Goal: Information Seeking & Learning: Learn about a topic

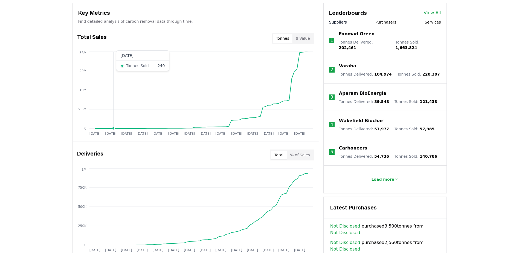
scroll to position [273, 0]
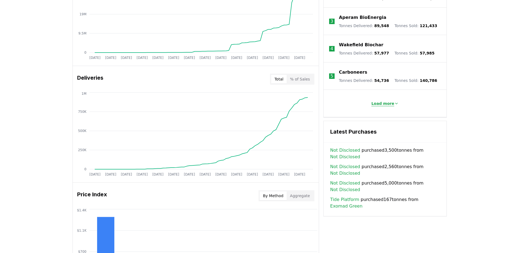
click at [396, 101] on icon at bounding box center [396, 103] width 4 height 4
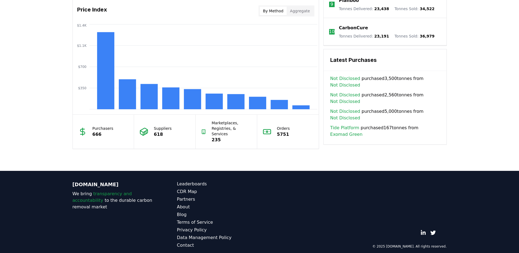
scroll to position [0, 0]
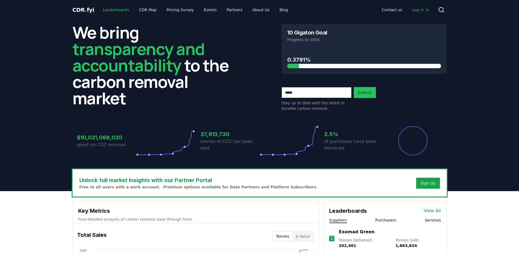
click at [113, 10] on link "Leaderboards" at bounding box center [115, 10] width 35 height 10
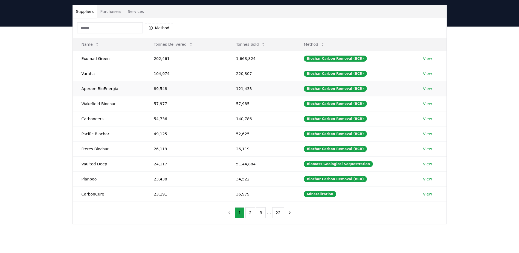
scroll to position [27, 0]
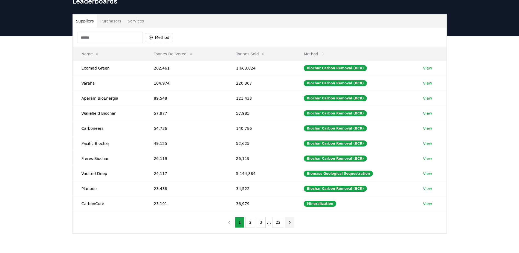
click at [290, 224] on icon "next page" at bounding box center [289, 222] width 5 height 5
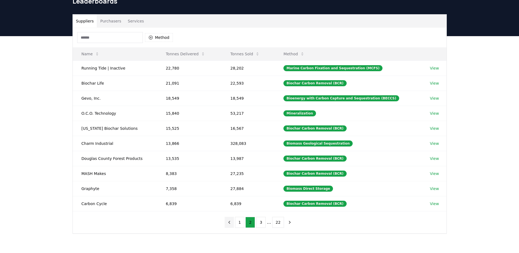
click at [228, 222] on icon "previous page" at bounding box center [229, 222] width 5 height 5
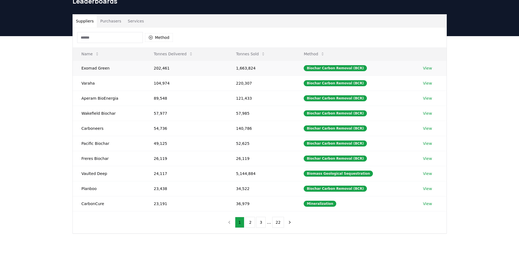
click at [225, 69] on td "202,461" at bounding box center [186, 67] width 82 height 15
click at [287, 221] on icon "next page" at bounding box center [289, 222] width 5 height 5
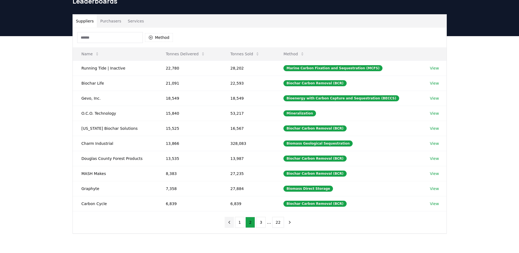
click at [229, 221] on icon "previous page" at bounding box center [229, 222] width 5 height 5
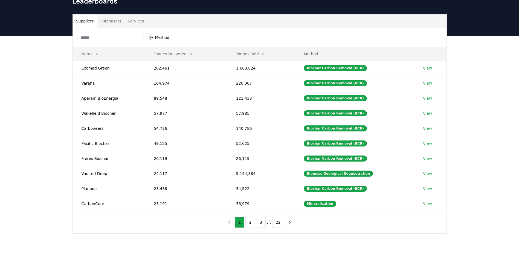
click at [109, 15] on button "Purchasers" at bounding box center [111, 20] width 28 height 13
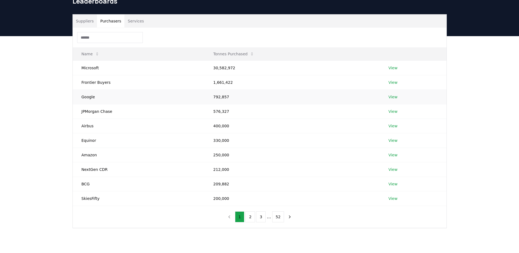
click at [388, 97] on link "View" at bounding box center [392, 96] width 9 height 5
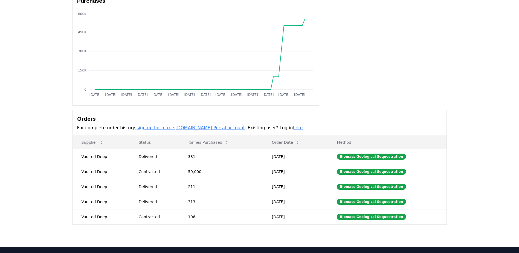
scroll to position [55, 0]
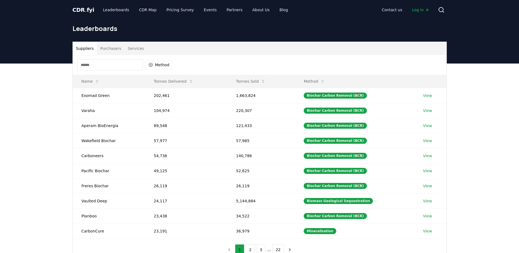
scroll to position [27, 0]
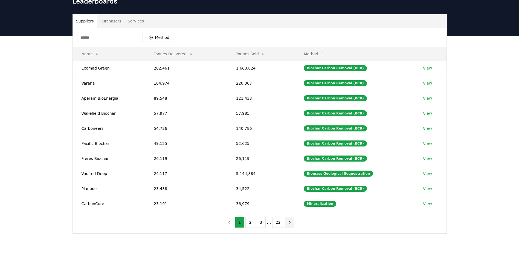
click at [287, 223] on icon "next page" at bounding box center [289, 222] width 5 height 5
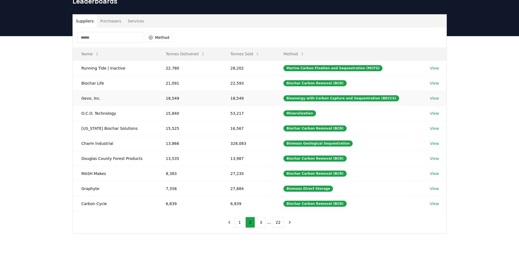
click at [94, 97] on td "Gevo, Inc." at bounding box center [115, 97] width 84 height 15
click at [435, 98] on link "View" at bounding box center [433, 97] width 9 height 5
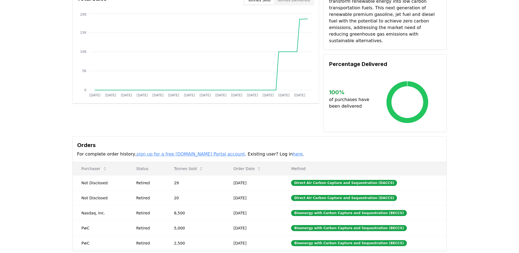
scroll to position [82, 0]
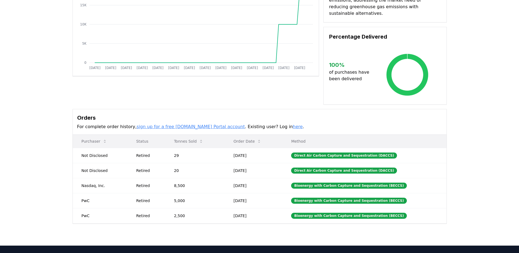
click at [331, 140] on th "Method" at bounding box center [364, 141] width 164 height 13
click at [327, 152] on div "Direct Air Carbon Capture and Sequestration (DACCS)" at bounding box center [344, 155] width 106 height 6
click at [33, 198] on div "Supplier Metrics Total Sales Tonnes Sold Tonnes Delivered [DATE] [DATE] [DATE] …" at bounding box center [259, 103] width 519 height 286
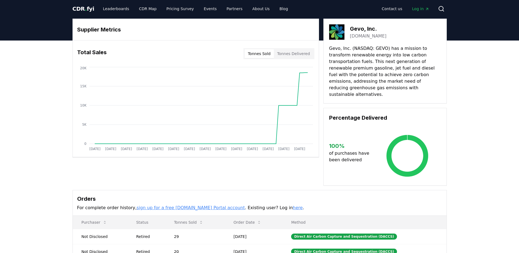
scroll to position [0, 0]
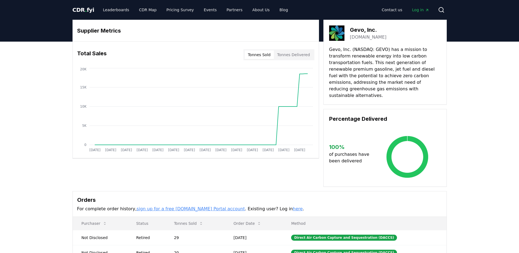
click at [152, 206] on link "sign up for a free [DOMAIN_NAME] Portal account" at bounding box center [190, 208] width 108 height 5
click at [293, 56] on button "Tonnes Delivered" at bounding box center [293, 54] width 39 height 9
click at [273, 54] on button "Tonnes Sold" at bounding box center [258, 54] width 29 height 9
click at [264, 56] on button "Tonnes Sold" at bounding box center [258, 54] width 29 height 9
click at [0, 129] on div "Supplier Metrics Total Sales Tonnes Sold Tonnes Delivered Jan 2019 Jul 2019 Jan…" at bounding box center [259, 185] width 519 height 286
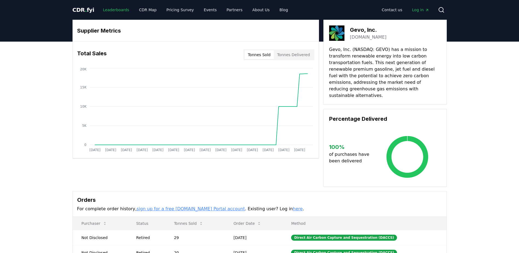
click at [118, 8] on link "Leaderboards" at bounding box center [115, 10] width 35 height 10
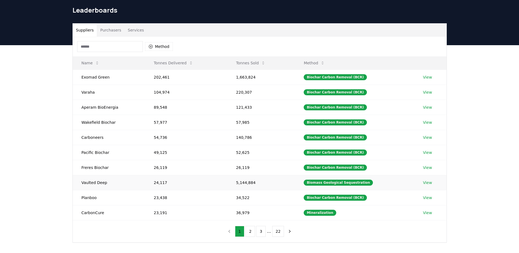
scroll to position [27, 0]
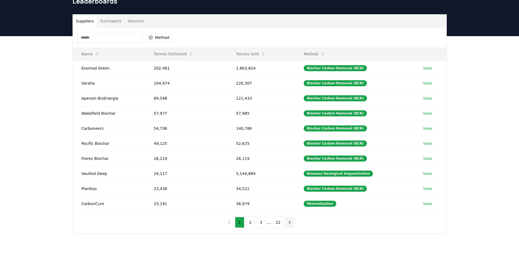
click at [291, 223] on button "next page" at bounding box center [289, 222] width 9 height 11
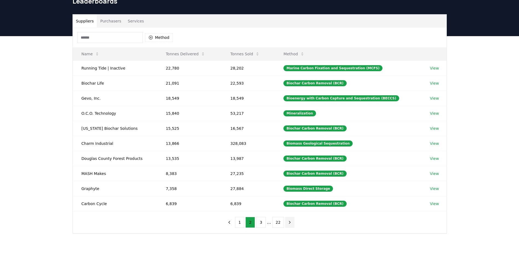
click at [291, 223] on button "next page" at bounding box center [289, 222] width 9 height 11
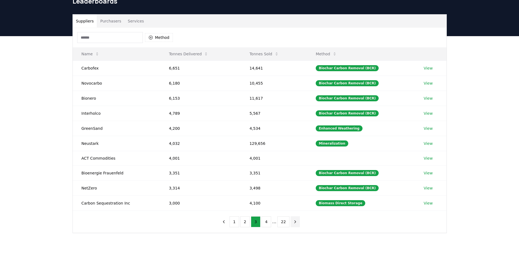
click at [293, 223] on icon "next page" at bounding box center [295, 221] width 5 height 5
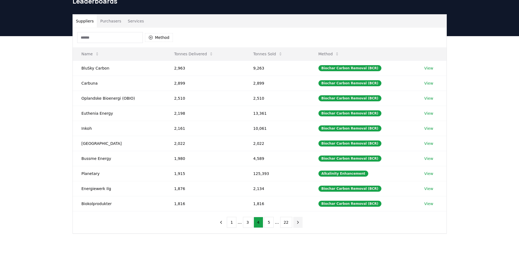
click at [293, 223] on button "next page" at bounding box center [297, 222] width 9 height 11
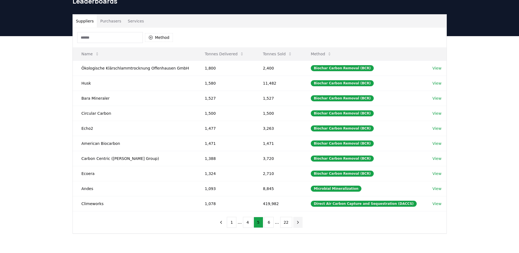
click at [293, 223] on button "next page" at bounding box center [297, 222] width 9 height 11
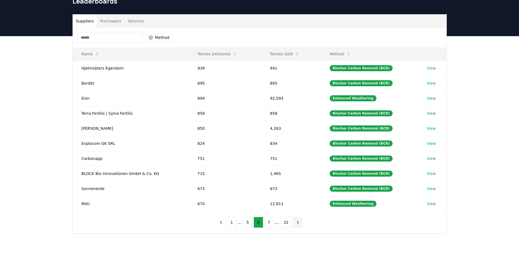
click at [293, 223] on button "next page" at bounding box center [297, 222] width 9 height 11
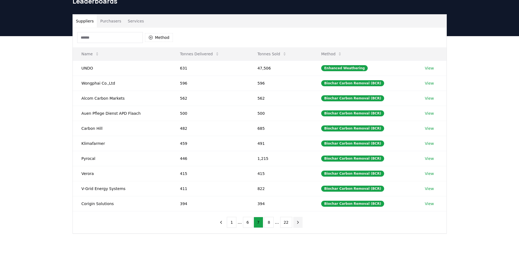
click at [293, 223] on button "next page" at bounding box center [297, 222] width 9 height 11
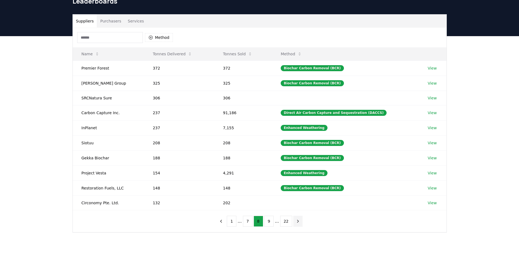
click at [293, 223] on button "next page" at bounding box center [297, 220] width 9 height 11
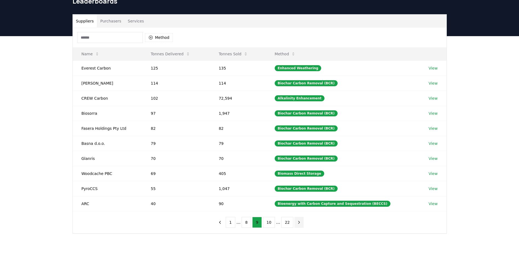
click at [291, 223] on nav "1 ... 8 9 10 ... 22" at bounding box center [259, 222] width 88 height 11
click at [296, 223] on icon "next page" at bounding box center [298, 222] width 5 height 5
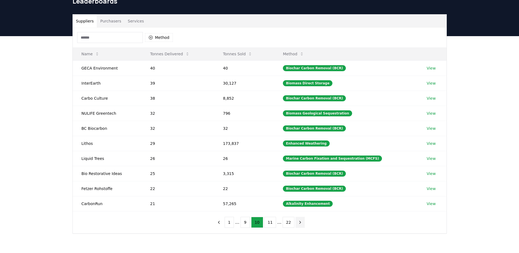
click at [297, 223] on icon "next page" at bounding box center [299, 222] width 5 height 5
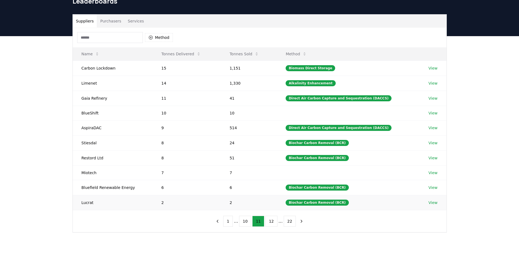
scroll to position [0, 0]
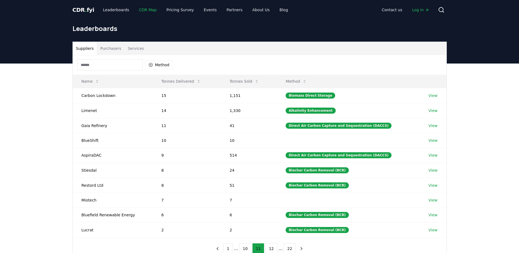
click at [148, 7] on link "CDR Map" at bounding box center [148, 10] width 26 height 10
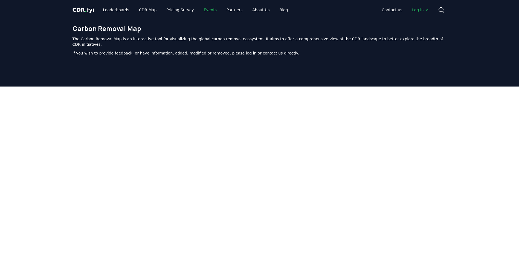
click at [204, 10] on link "Events" at bounding box center [210, 10] width 22 height 10
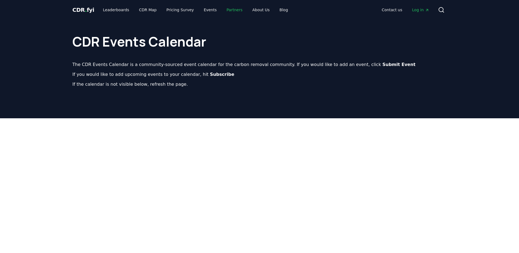
click at [231, 9] on link "Partners" at bounding box center [234, 10] width 25 height 10
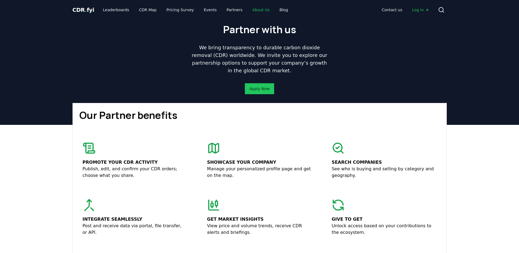
click at [250, 7] on link "About Us" at bounding box center [261, 10] width 26 height 10
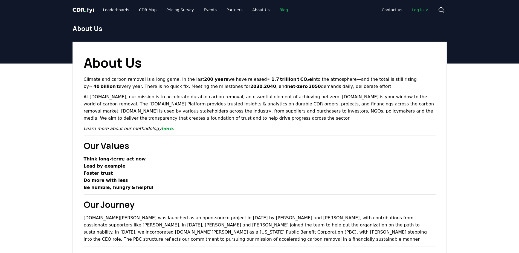
click at [275, 10] on link "Blog" at bounding box center [283, 10] width 17 height 10
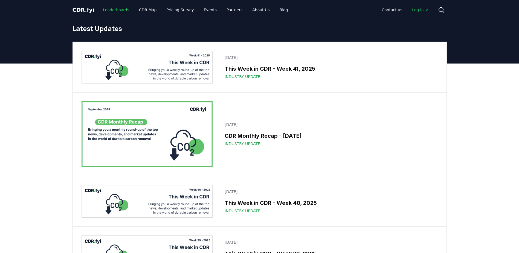
click at [113, 10] on link "Leaderboards" at bounding box center [115, 10] width 35 height 10
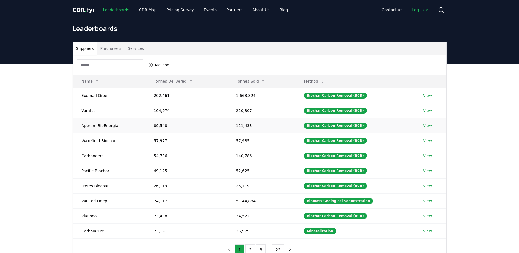
scroll to position [27, 0]
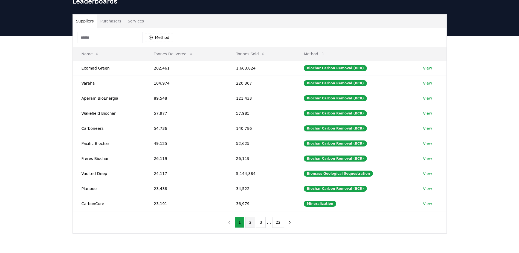
click at [254, 223] on button "2" at bounding box center [250, 222] width 10 height 11
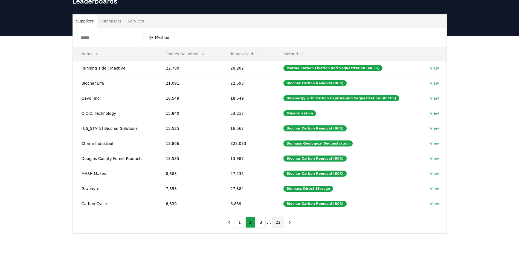
click at [273, 223] on button "22" at bounding box center [278, 222] width 12 height 11
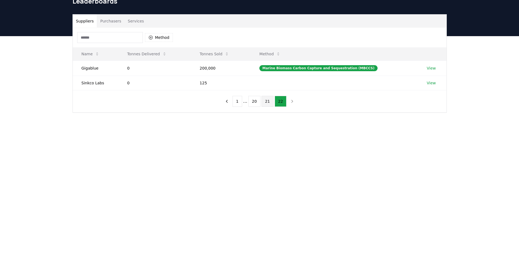
click at [268, 103] on button "21" at bounding box center [267, 101] width 12 height 11
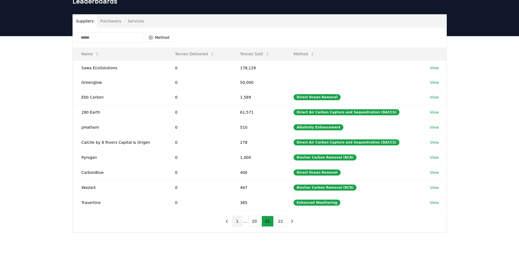
click at [237, 222] on button "1" at bounding box center [237, 220] width 10 height 11
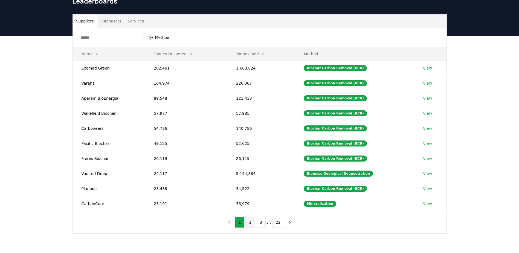
click at [250, 224] on button "2" at bounding box center [250, 222] width 10 height 11
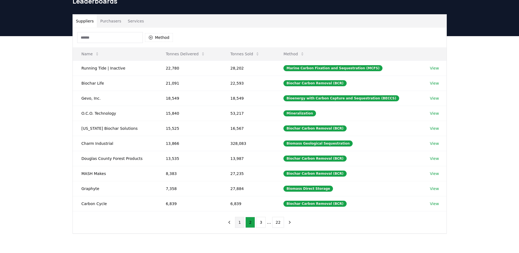
click at [243, 225] on button "1" at bounding box center [240, 222] width 10 height 11
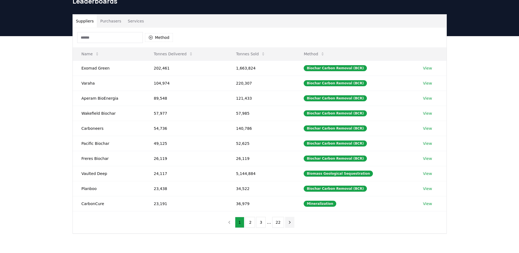
click at [289, 225] on button "next page" at bounding box center [289, 222] width 9 height 11
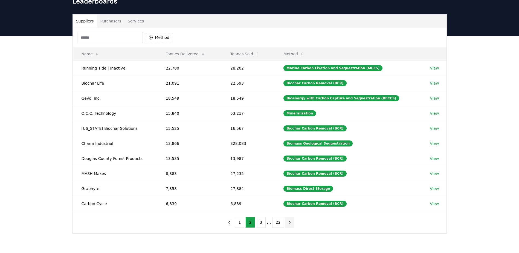
click at [289, 225] on button "next page" at bounding box center [289, 222] width 9 height 11
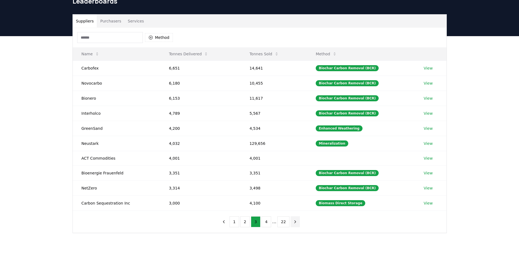
click at [290, 225] on button "next page" at bounding box center [294, 221] width 9 height 11
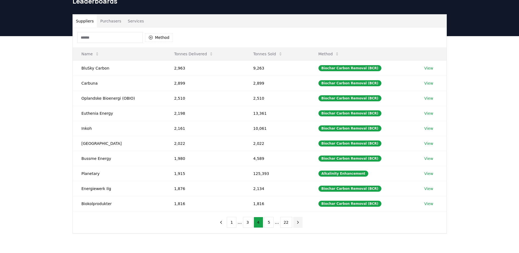
click at [289, 225] on button "22" at bounding box center [286, 222] width 12 height 11
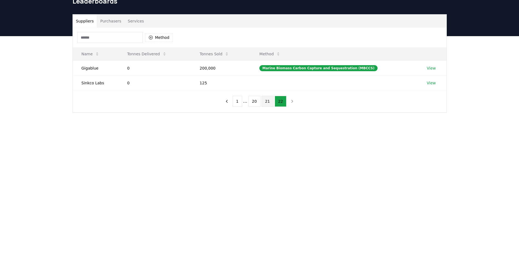
click at [267, 102] on button "21" at bounding box center [267, 101] width 12 height 11
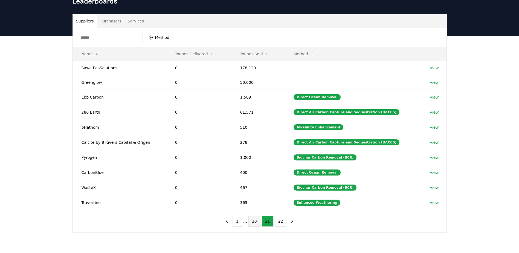
click at [256, 221] on button "20" at bounding box center [254, 220] width 12 height 11
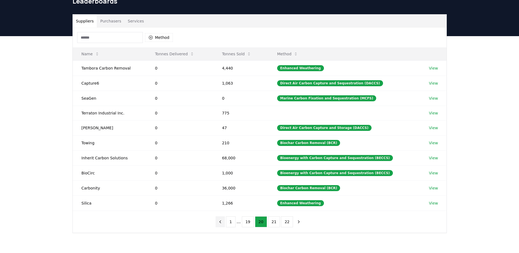
click at [221, 220] on icon "previous page" at bounding box center [220, 221] width 5 height 5
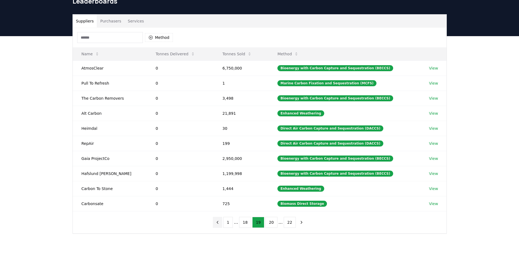
click at [220, 220] on icon "previous page" at bounding box center [217, 222] width 5 height 5
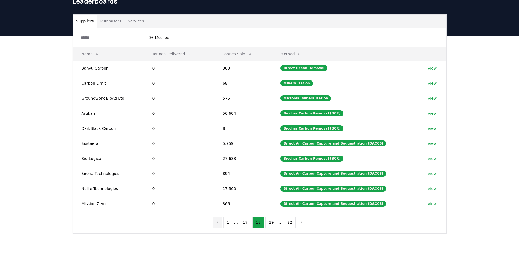
click at [220, 220] on icon "previous page" at bounding box center [217, 222] width 5 height 5
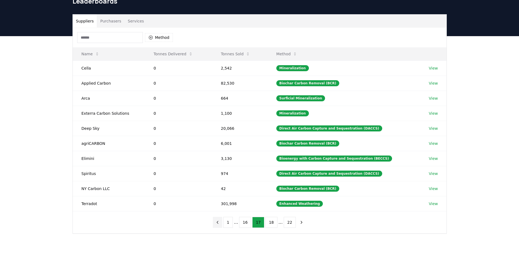
click at [220, 220] on icon "previous page" at bounding box center [217, 222] width 5 height 5
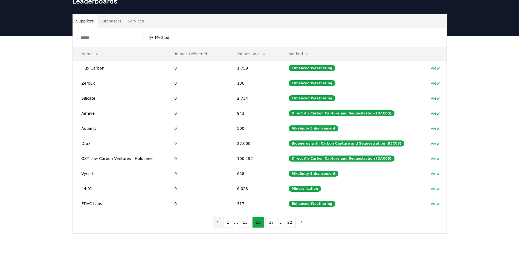
click at [220, 220] on icon "previous page" at bounding box center [217, 222] width 5 height 5
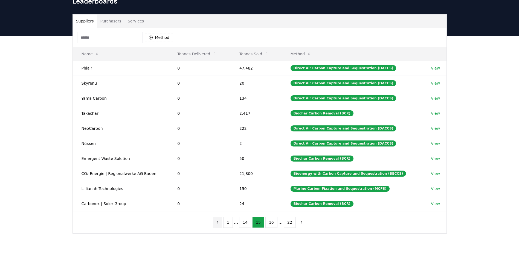
click at [220, 220] on icon "previous page" at bounding box center [217, 222] width 5 height 5
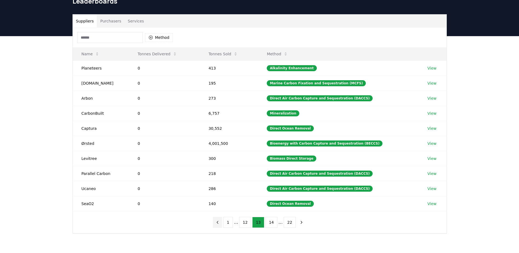
click at [220, 220] on icon "previous page" at bounding box center [217, 222] width 5 height 5
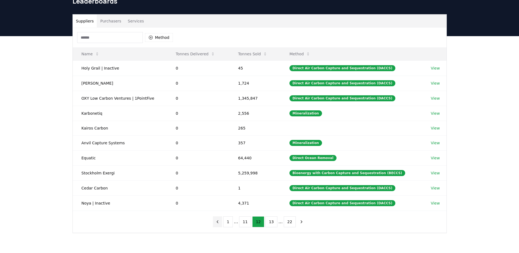
click at [220, 220] on icon "previous page" at bounding box center [217, 221] width 5 height 5
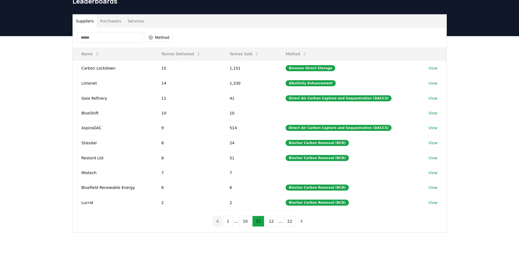
click at [220, 220] on icon "previous page" at bounding box center [217, 220] width 5 height 5
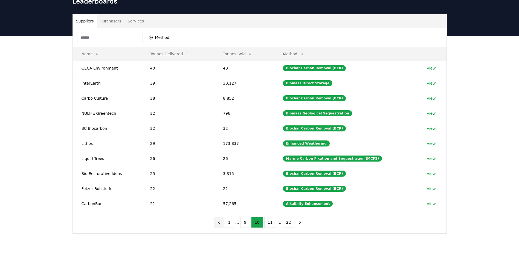
click at [221, 220] on icon "previous page" at bounding box center [218, 222] width 5 height 5
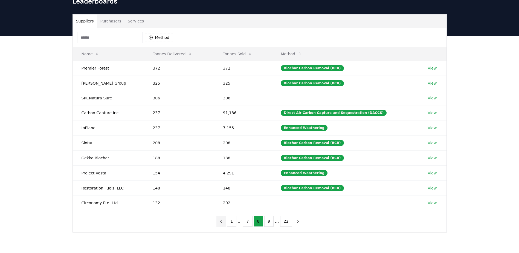
click at [221, 220] on icon "previous page" at bounding box center [220, 220] width 5 height 5
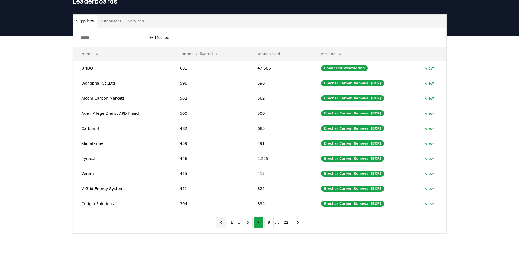
click at [221, 220] on icon "previous page" at bounding box center [220, 222] width 5 height 5
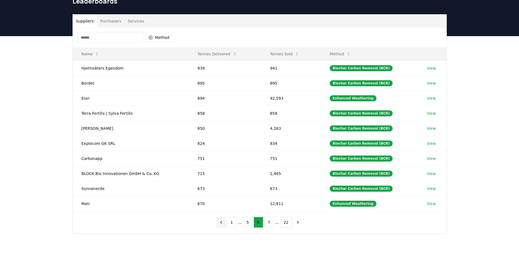
click at [221, 220] on icon "previous page" at bounding box center [220, 222] width 5 height 5
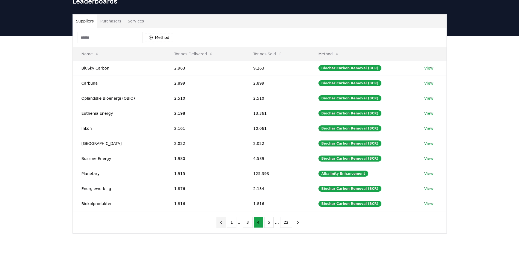
click at [221, 220] on icon "previous page" at bounding box center [220, 222] width 5 height 5
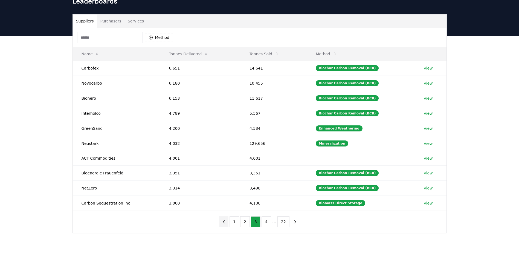
click at [221, 220] on button "previous page" at bounding box center [223, 221] width 9 height 11
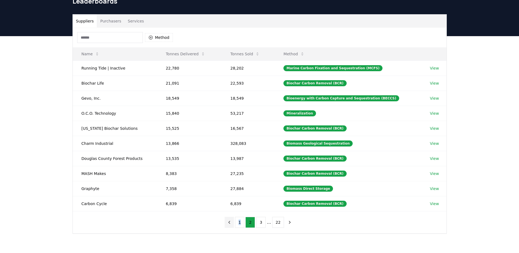
click at [221, 220] on div "1 2 3 ... 22" at bounding box center [259, 222] width 81 height 22
click at [221, 221] on div "1 2 3 ... 22" at bounding box center [259, 222] width 81 height 22
drag, startPoint x: 221, startPoint y: 221, endPoint x: 200, endPoint y: 226, distance: 21.1
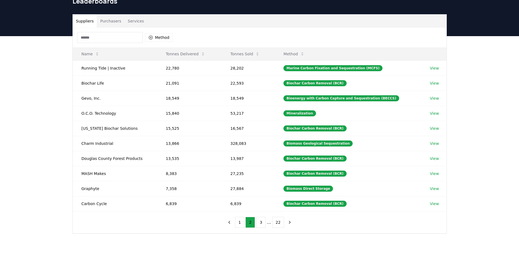
click at [200, 226] on div "Method Name Tonnes Delivered Tonnes Sold Method Running Tide | Inactive 22,780 …" at bounding box center [259, 130] width 373 height 205
click at [432, 97] on link "View" at bounding box center [433, 97] width 9 height 5
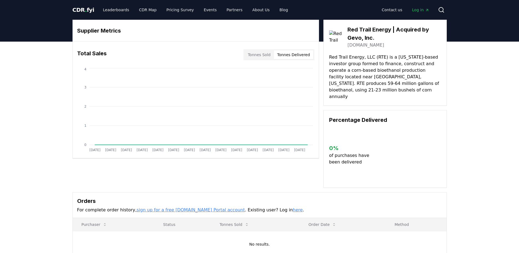
click at [287, 53] on button "Tonnes Delivered" at bounding box center [293, 54] width 39 height 9
click at [276, 55] on button "Tonnes Delivered" at bounding box center [293, 54] width 39 height 9
click at [169, 5] on div "CDR . fyi Leaderboards CDR Map Pricing Survey Events Partners About Us Blog Con…" at bounding box center [259, 10] width 374 height 20
click at [169, 9] on link "Pricing Survey" at bounding box center [180, 10] width 36 height 10
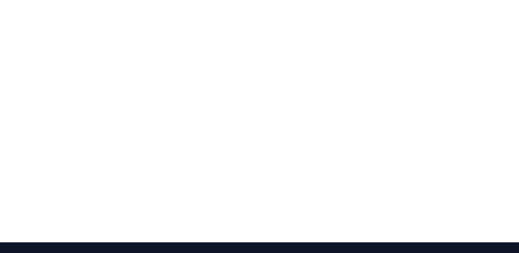
scroll to position [1148, 0]
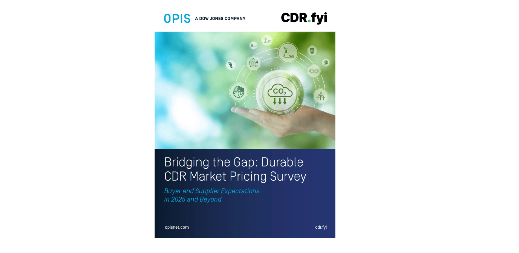
click at [262, 154] on img at bounding box center [244, 120] width 181 height 236
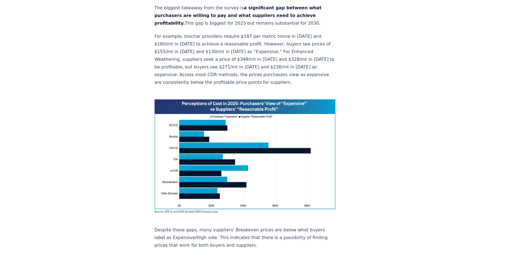
scroll to position [321, 0]
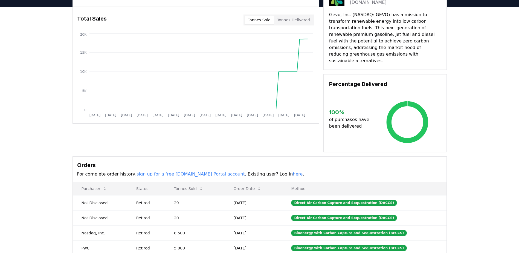
scroll to position [82, 0]
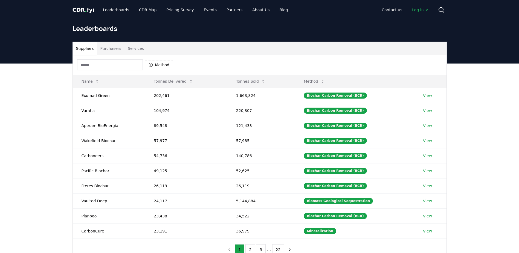
scroll to position [27, 0]
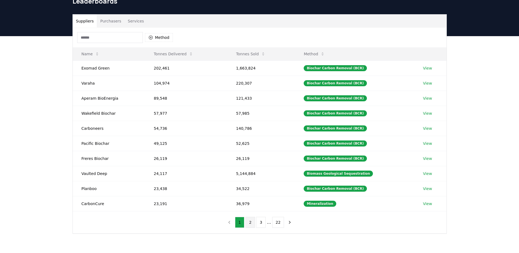
click at [252, 224] on button "2" at bounding box center [250, 222] width 10 height 11
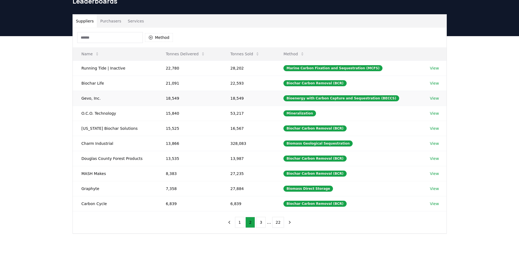
click at [432, 100] on link "View" at bounding box center [433, 97] width 9 height 5
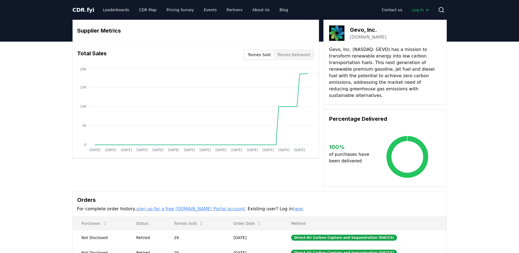
scroll to position [82, 0]
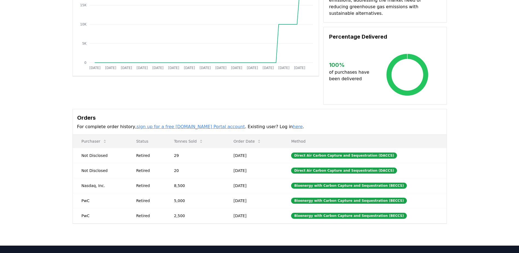
click at [206, 124] on link "sign up for a free [DOMAIN_NAME] Portal account" at bounding box center [190, 126] width 108 height 5
